Goal: Information Seeking & Learning: Learn about a topic

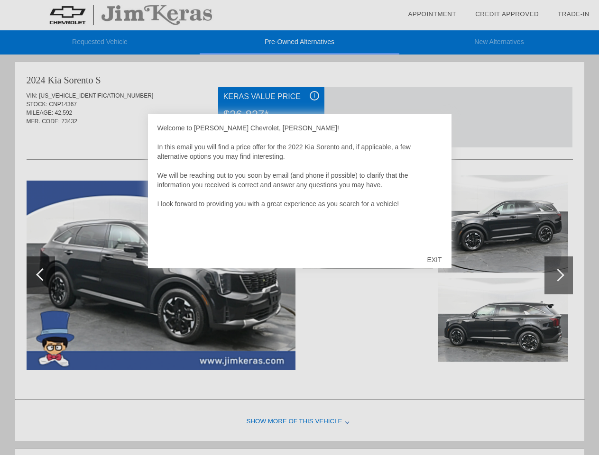
scroll to position [3, 0]
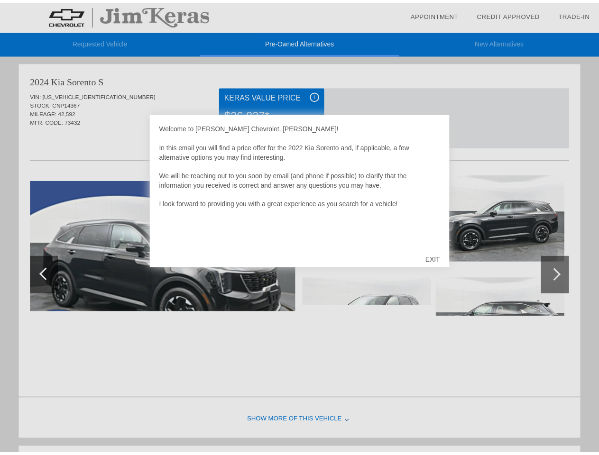
scroll to position [390, 0]
